Goal: Use online tool/utility: Utilize a website feature to perform a specific function

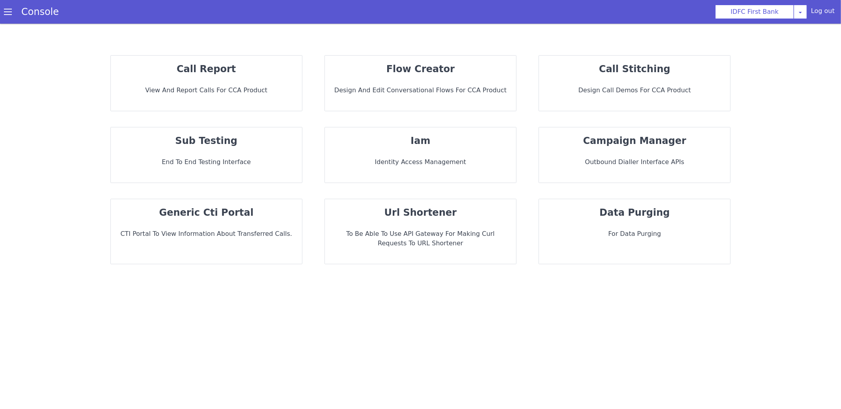
click at [230, 146] on strong "sub testing" at bounding box center [206, 140] width 62 height 11
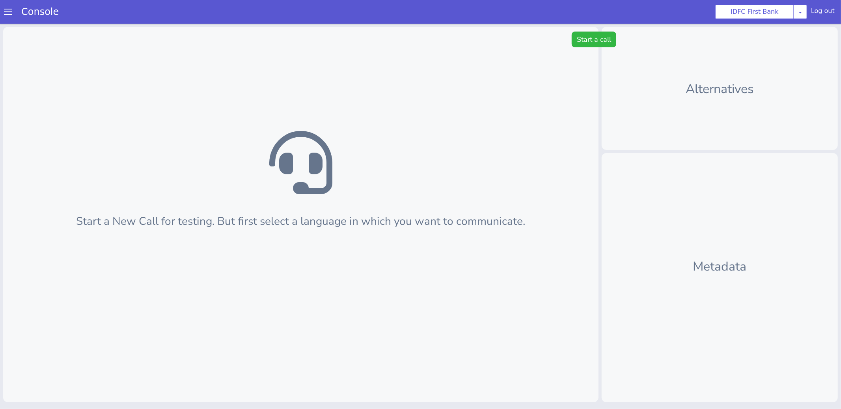
scroll to position [2, 0]
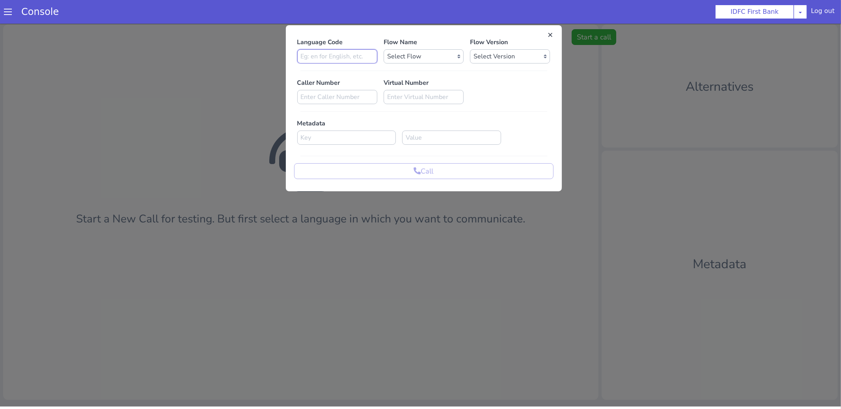
type input "te"
select select "b1684704-e6df-40aa-891c-83778b95b9d8"
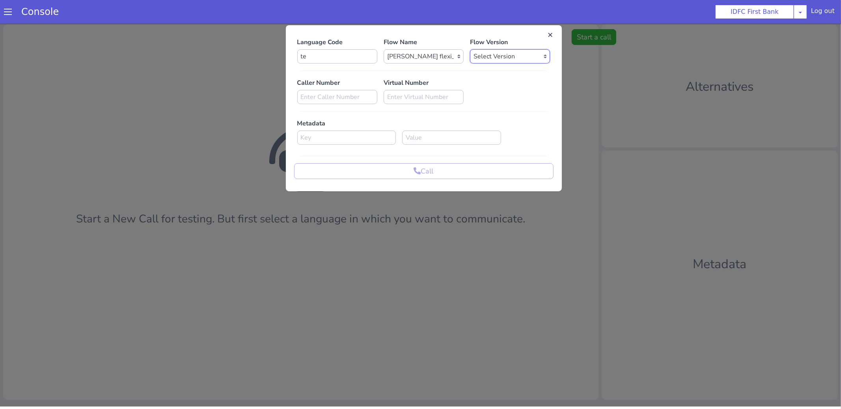
select select "0.2.2"
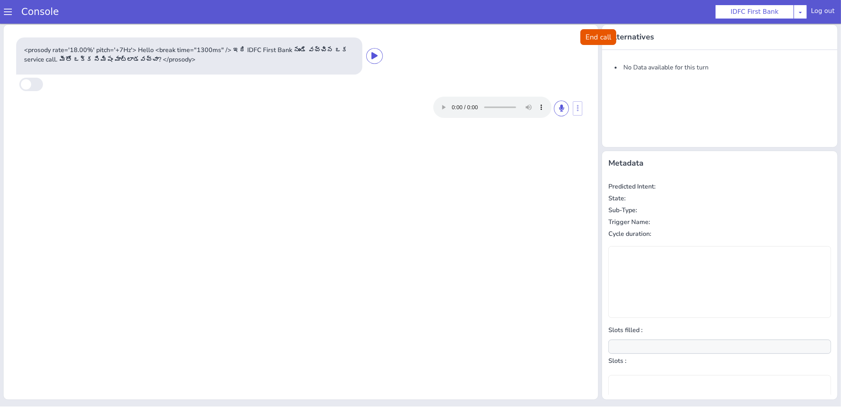
scroll to position [0, 0]
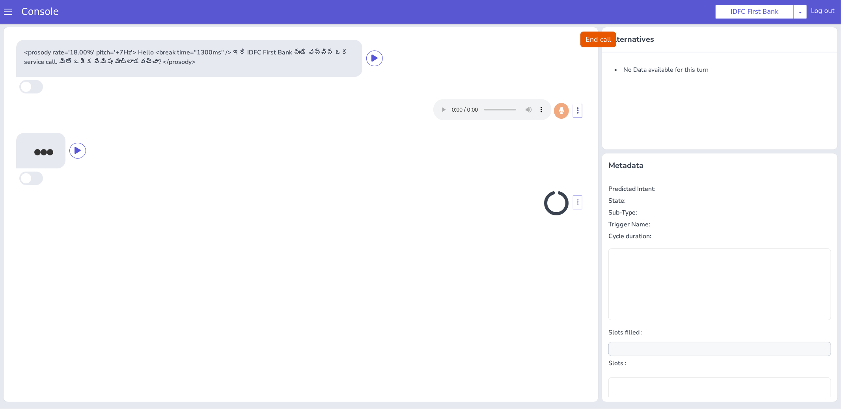
scroll to position [2, 0]
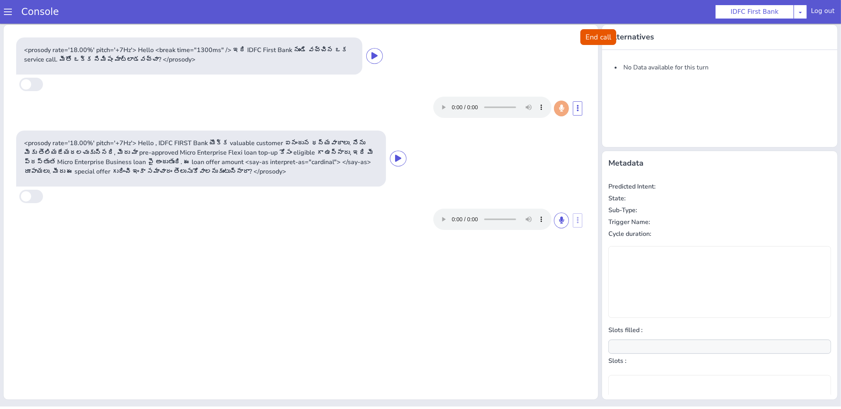
type input "null"
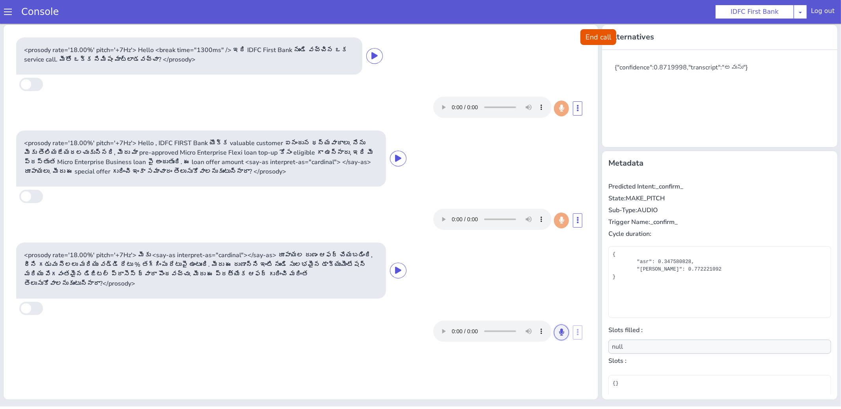
click at [664, 178] on icon at bounding box center [666, 181] width 5 height 7
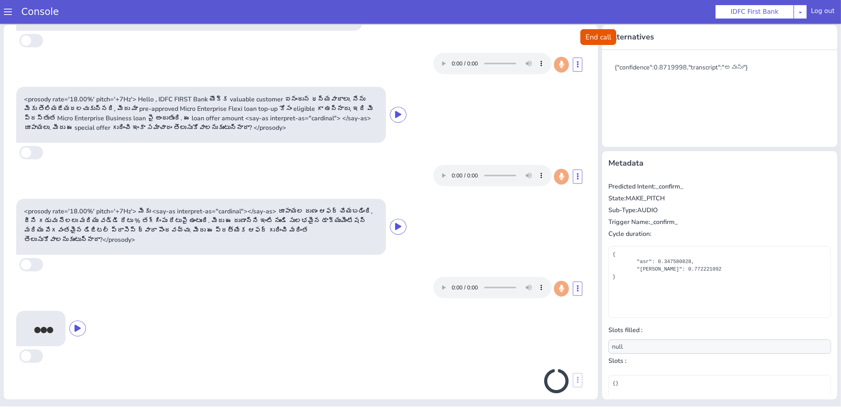
scroll to position [41, 0]
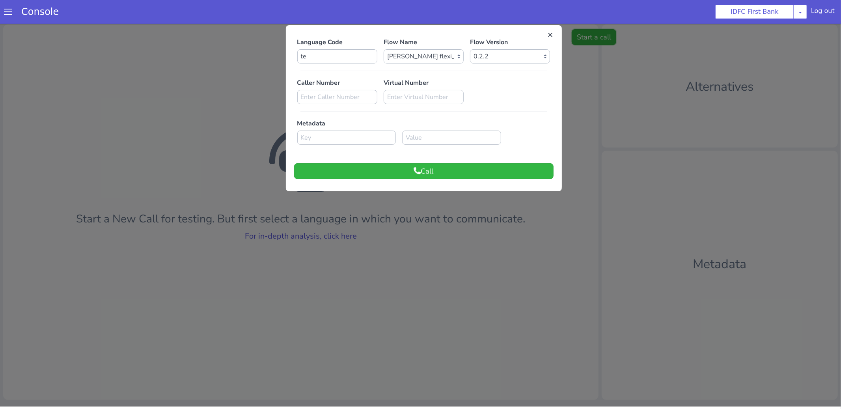
scroll to position [0, 0]
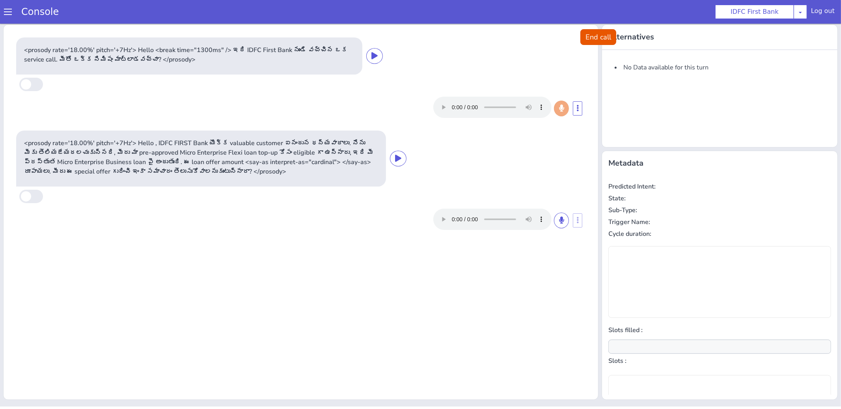
type input "null"
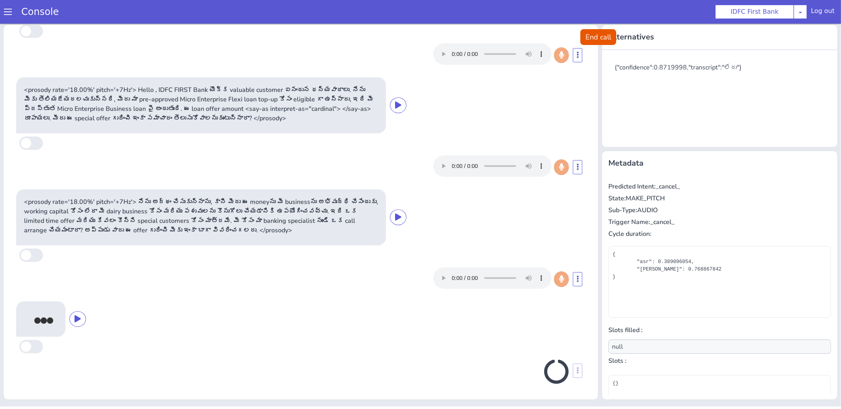
scroll to position [51, 0]
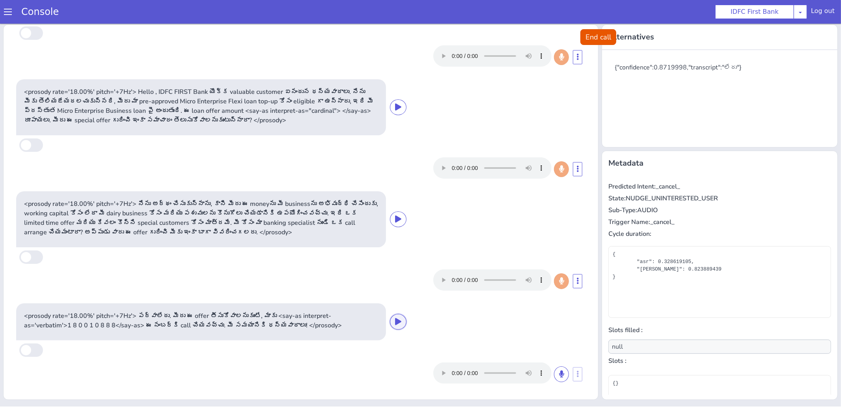
click at [377, 397] on button at bounding box center [373, 400] width 17 height 16
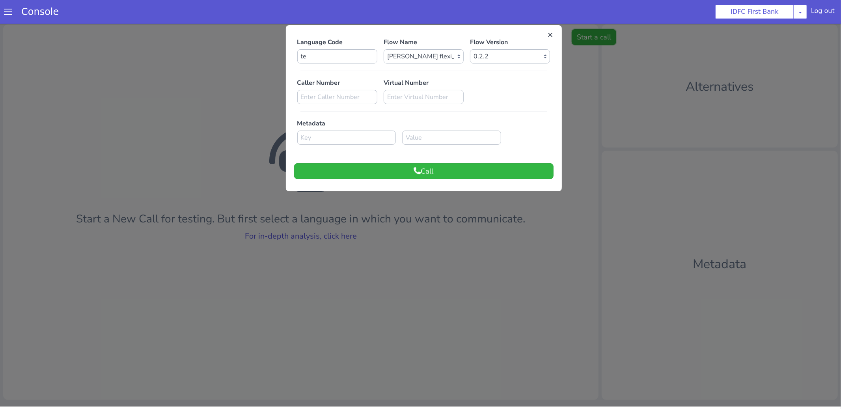
scroll to position [0, 0]
